Goal: Transaction & Acquisition: Purchase product/service

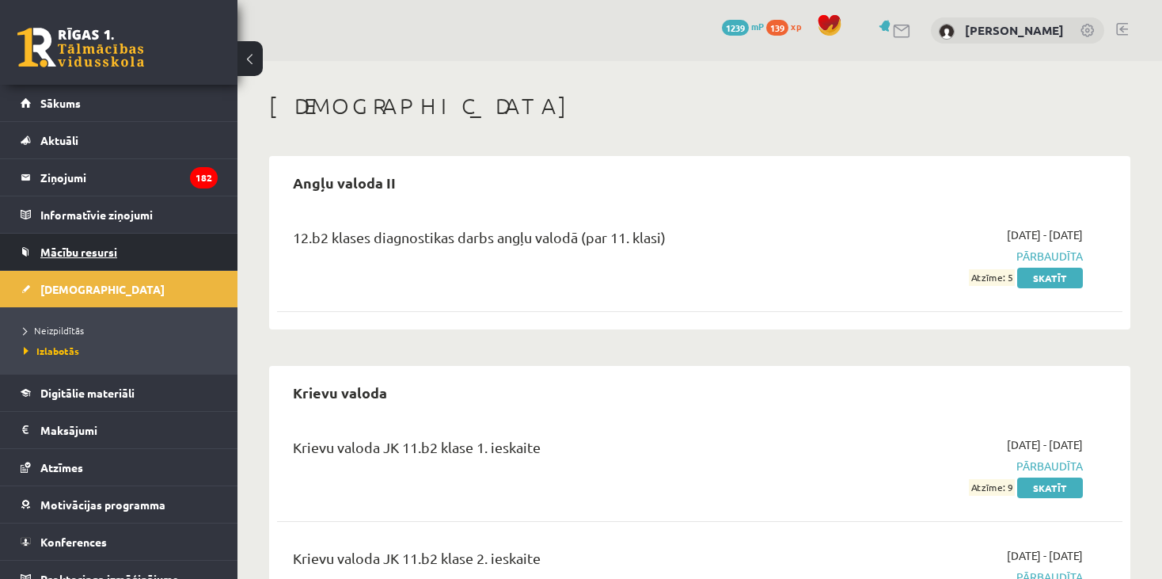
click at [44, 248] on span "Mācību resursi" at bounding box center [78, 252] width 77 height 14
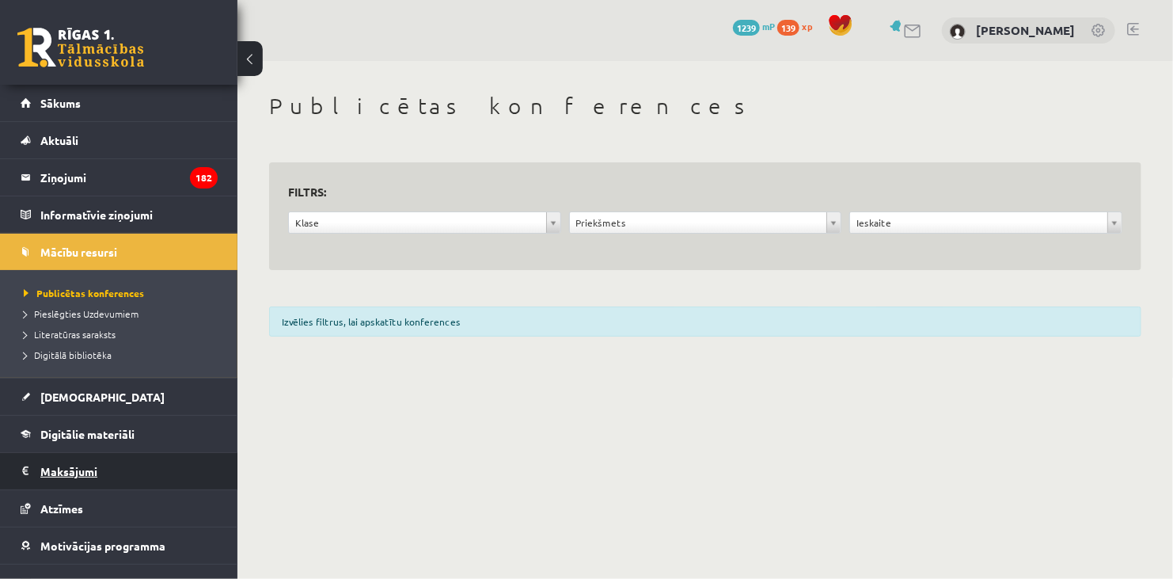
click at [78, 469] on legend "Maksājumi 1" at bounding box center [128, 471] width 177 height 36
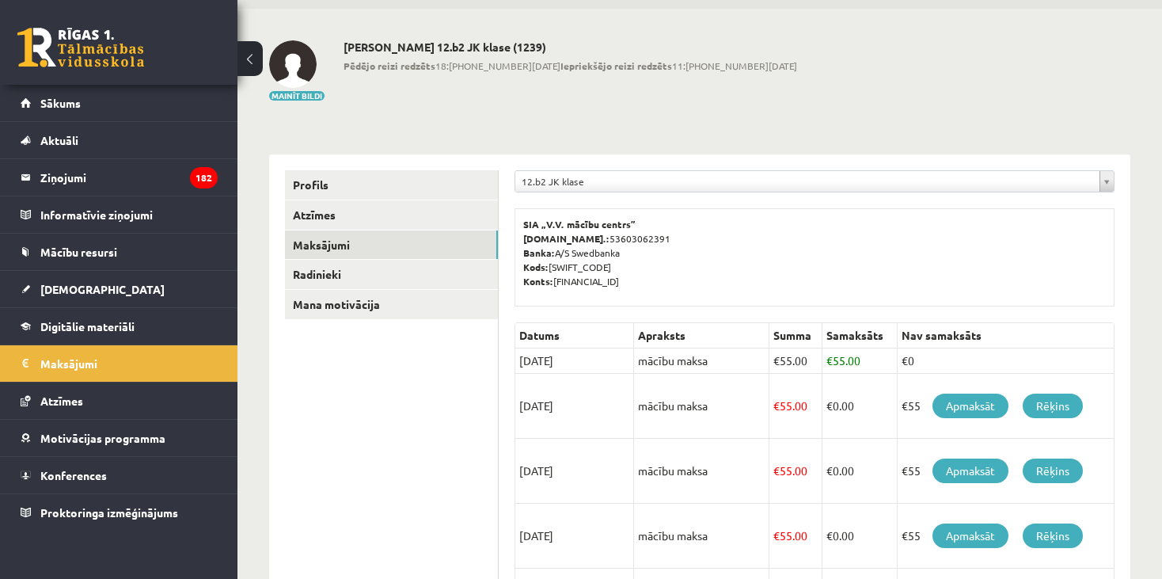
scroll to position [79, 0]
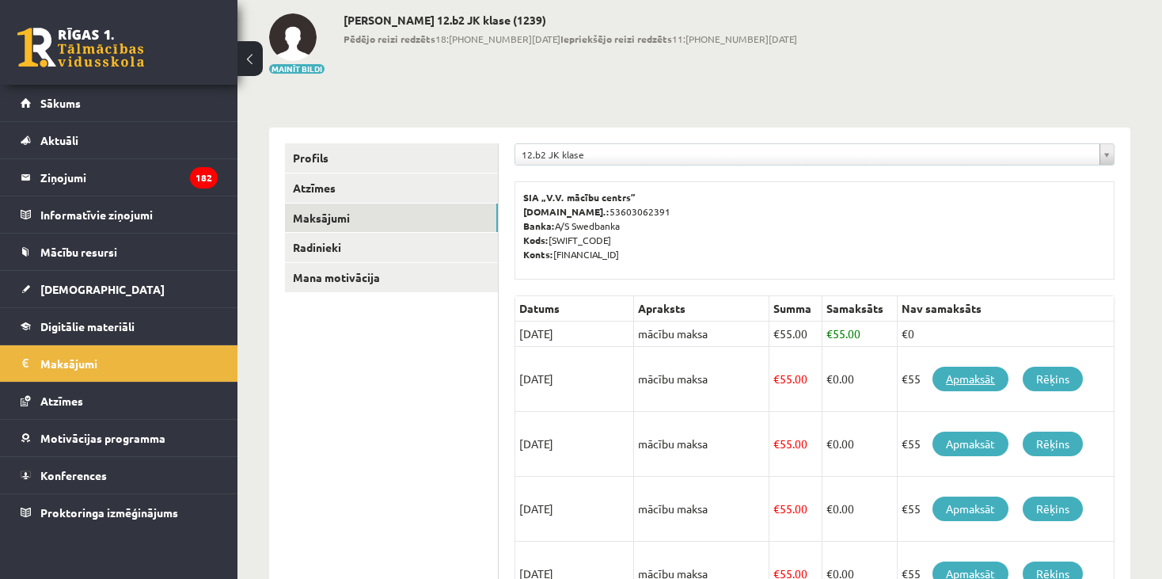
click at [958, 375] on link "Apmaksāt" at bounding box center [970, 378] width 76 height 25
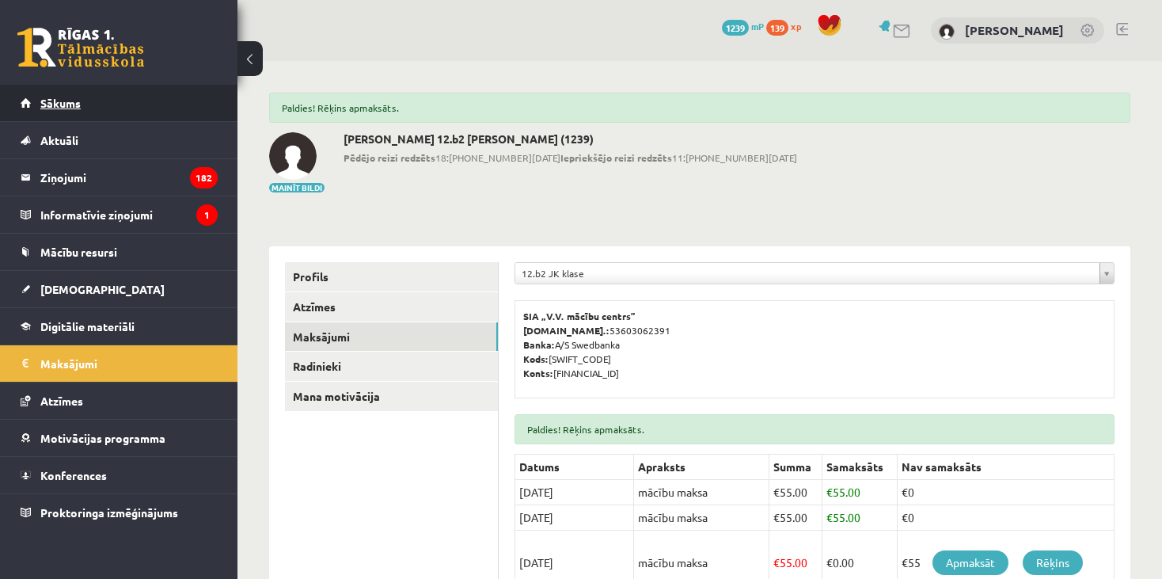
click at [83, 107] on link "Sākums" at bounding box center [119, 103] width 197 height 36
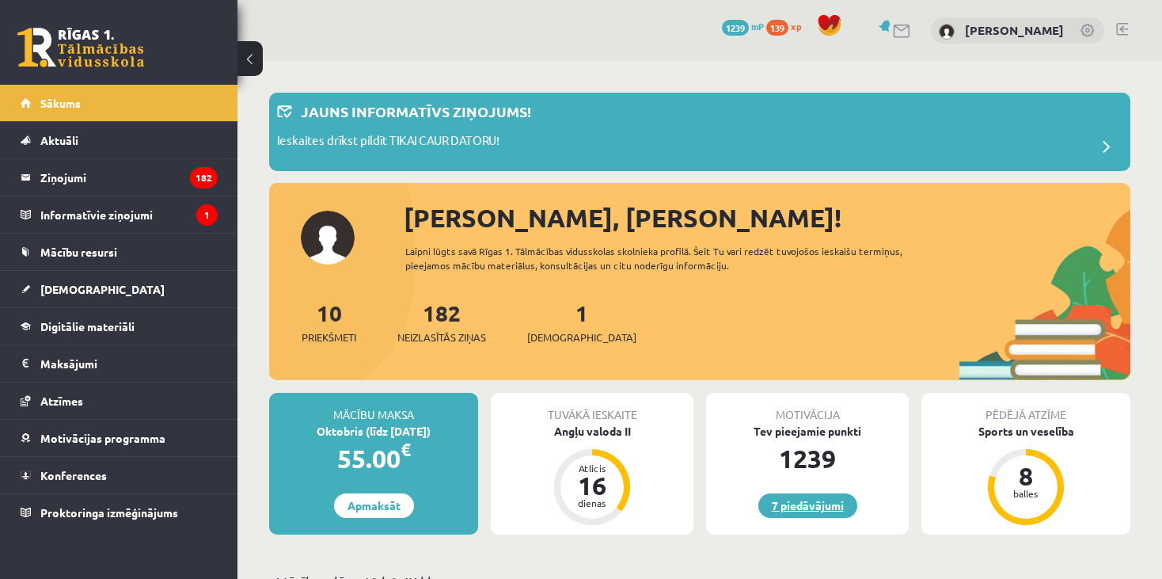
click at [819, 510] on link "7 piedāvājumi" at bounding box center [807, 505] width 99 height 25
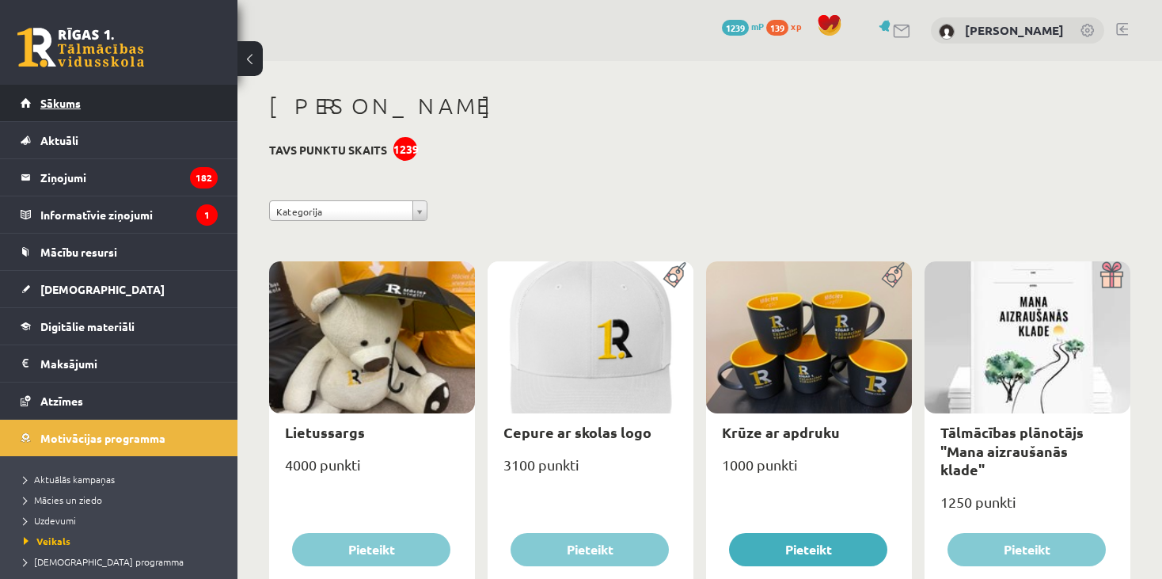
click at [101, 104] on link "Sākums" at bounding box center [119, 103] width 197 height 36
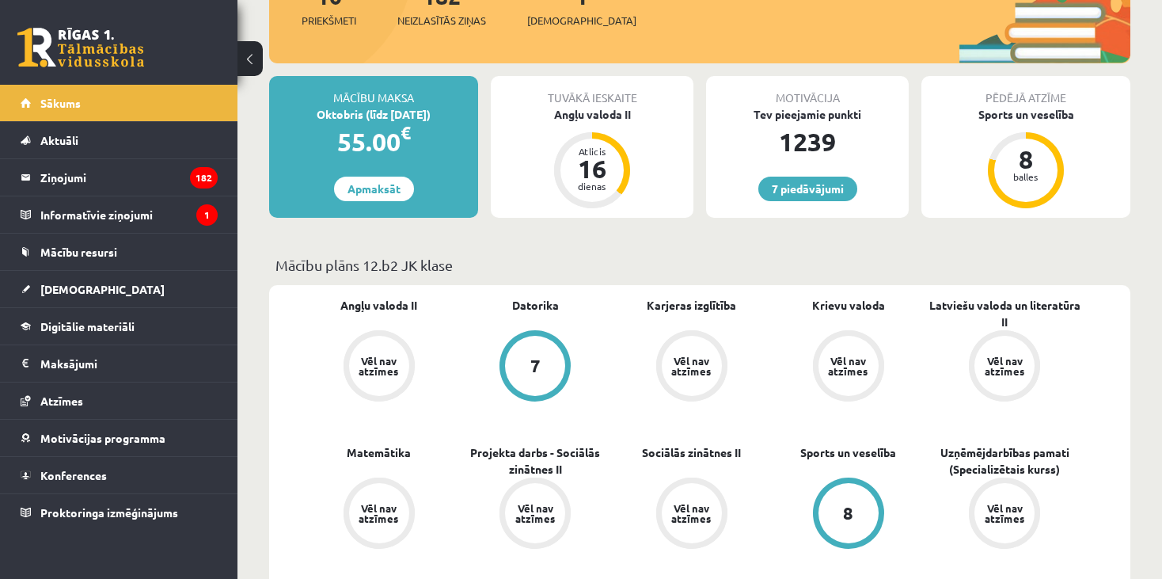
scroll to position [158, 0]
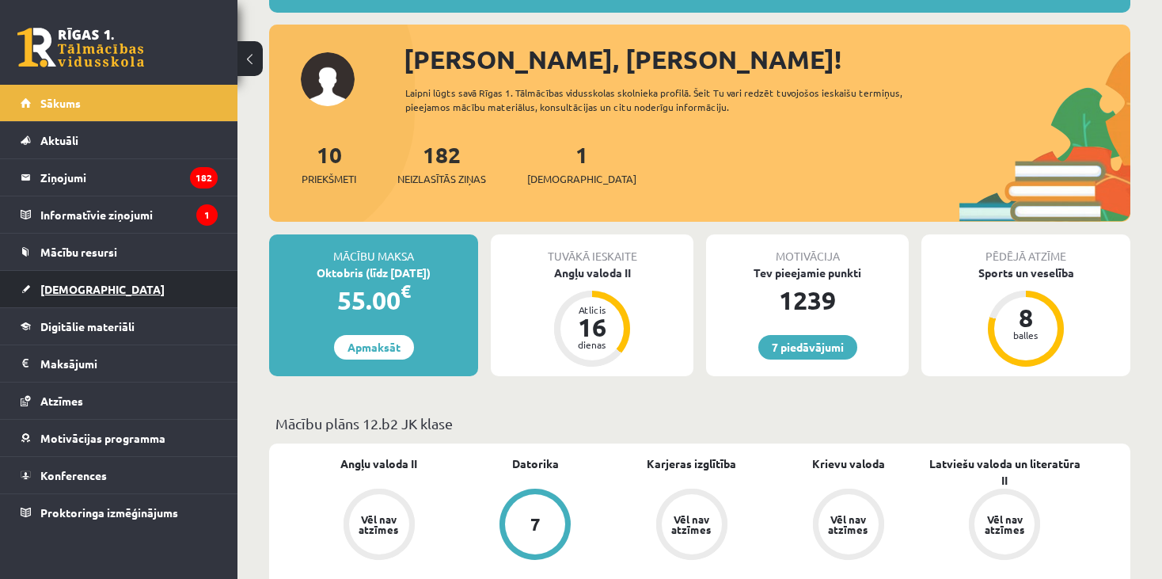
click at [110, 294] on link "[DEMOGRAPHIC_DATA]" at bounding box center [119, 289] width 197 height 36
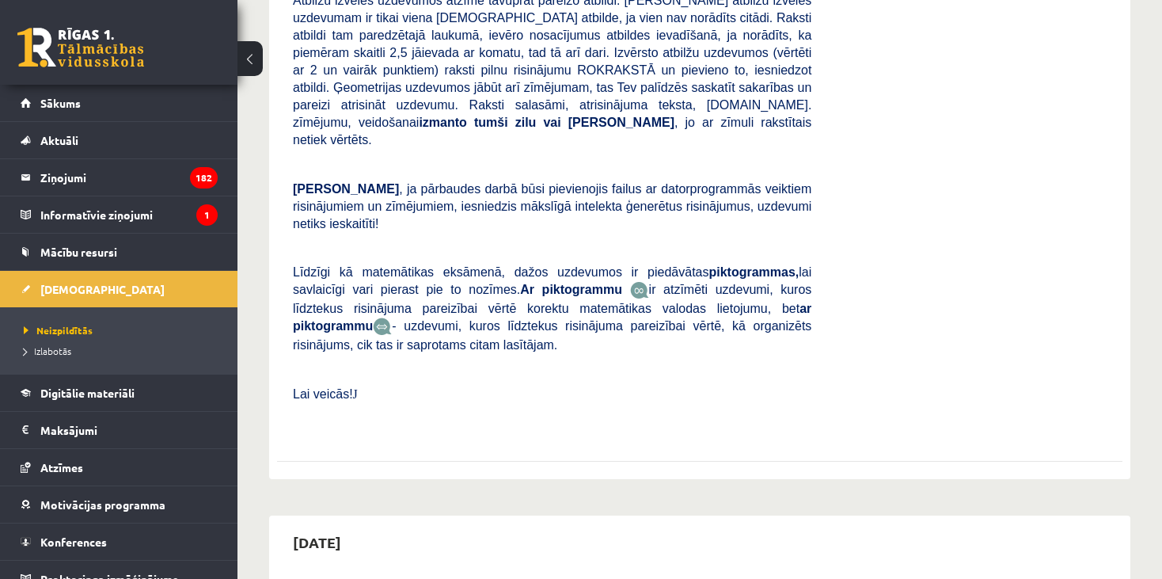
scroll to position [712, 0]
